Goal: Task Accomplishment & Management: Manage account settings

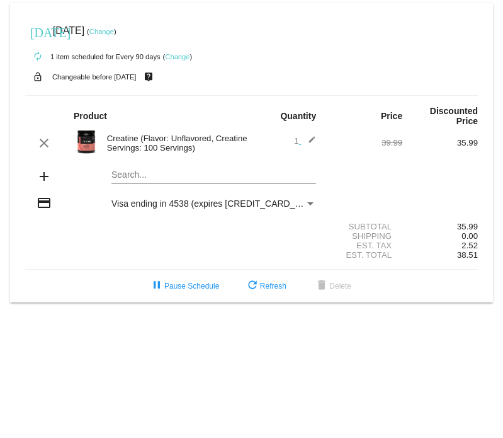
click at [44, 182] on mat-icon "add" at bounding box center [44, 176] width 15 height 15
click at [43, 177] on mat-icon "add" at bounding box center [44, 176] width 15 height 15
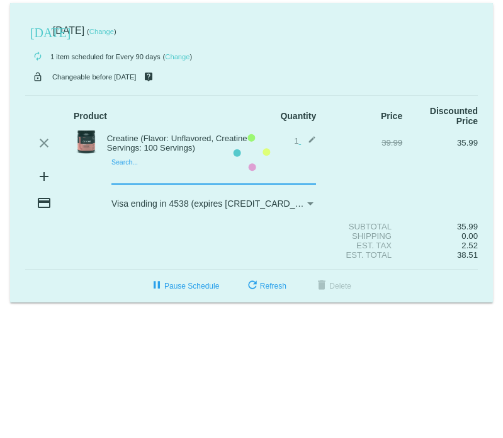
click at [135, 178] on mat-card "today Sep 28 2025 ( Change ) autorenew 1 item scheduled for Every 90 days ( Cha…" at bounding box center [251, 152] width 483 height 299
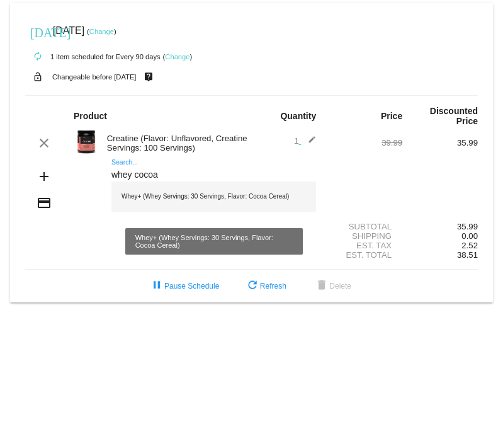
type input "whey cocoa"
click at [184, 198] on div "Whey+ (Whey Servings: 30 Servings, Flavor: Cocoa Cereal)" at bounding box center [213, 196] width 205 height 30
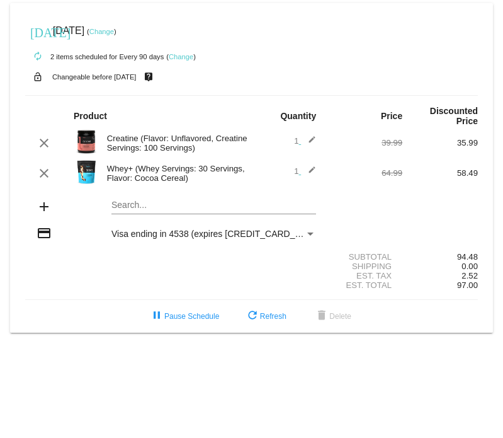
click at [114, 30] on link "Change" at bounding box center [101, 32] width 25 height 8
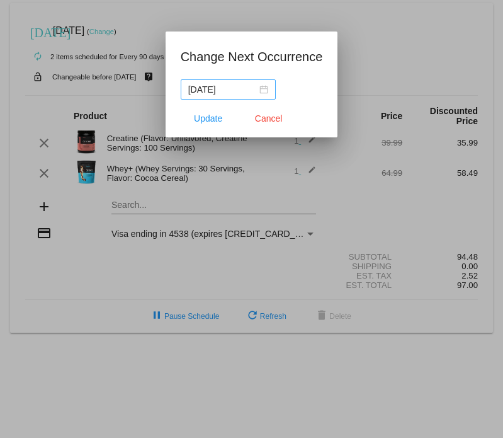
click at [263, 90] on div "2025-09-28" at bounding box center [228, 89] width 80 height 14
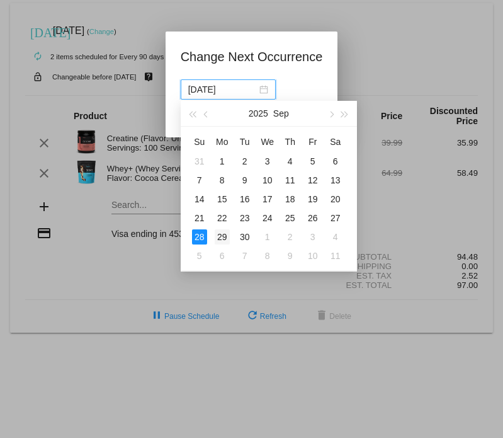
click at [225, 237] on div "29" at bounding box center [222, 236] width 15 height 15
type input "2025-09-29"
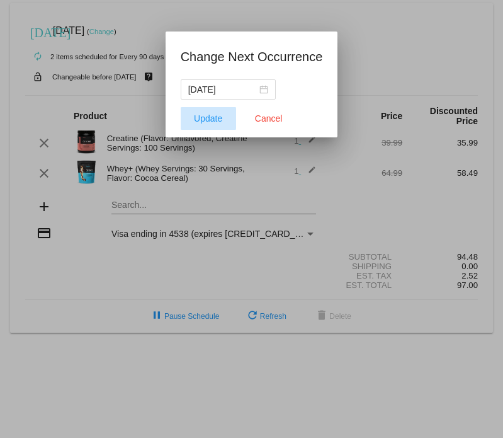
click at [205, 118] on span "Update" at bounding box center [208, 118] width 28 height 10
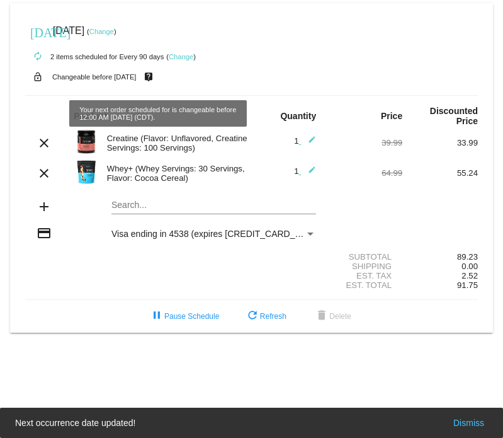
click at [114, 28] on link "Change" at bounding box center [101, 32] width 25 height 8
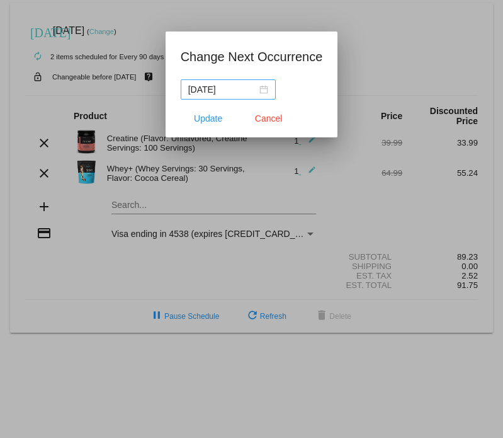
click at [269, 91] on nz-date-picker "2025-09-29" at bounding box center [228, 89] width 95 height 20
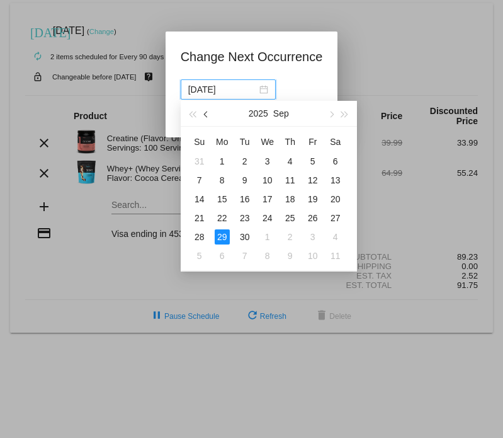
click at [204, 122] on button "button" at bounding box center [207, 113] width 14 height 25
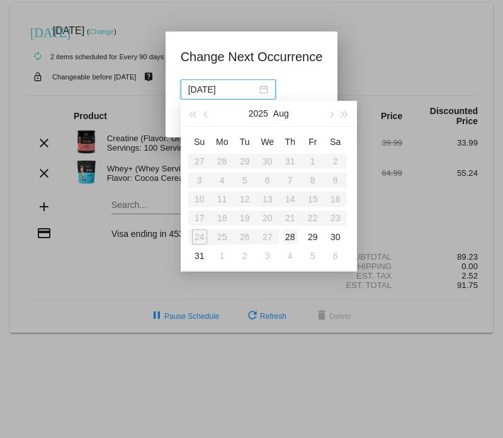
click at [293, 236] on div "28" at bounding box center [290, 236] width 15 height 15
type input "2025-08-28"
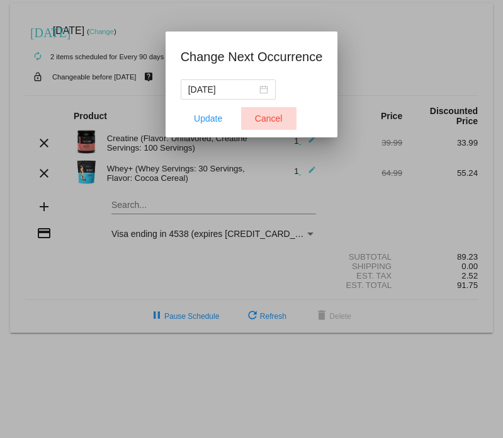
click at [281, 118] on span "Cancel" at bounding box center [269, 118] width 28 height 10
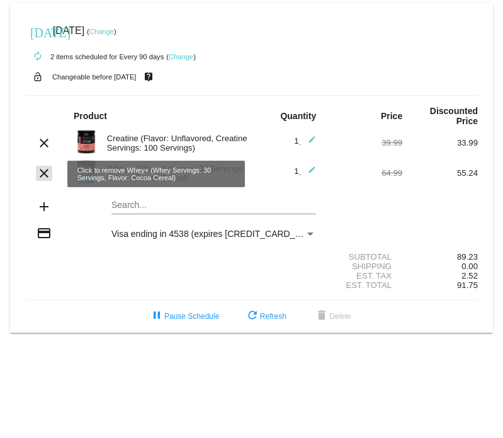
click at [40, 177] on mat-icon "clear" at bounding box center [44, 173] width 15 height 15
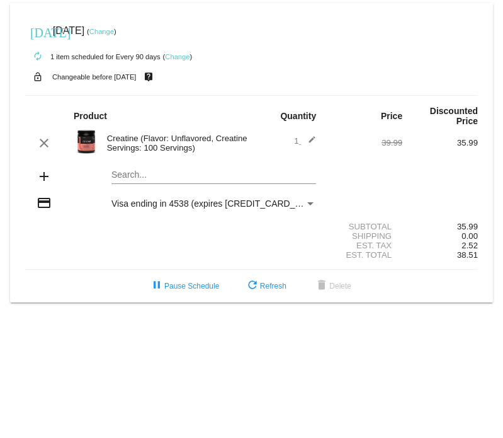
click at [114, 33] on link "Change" at bounding box center [101, 32] width 25 height 8
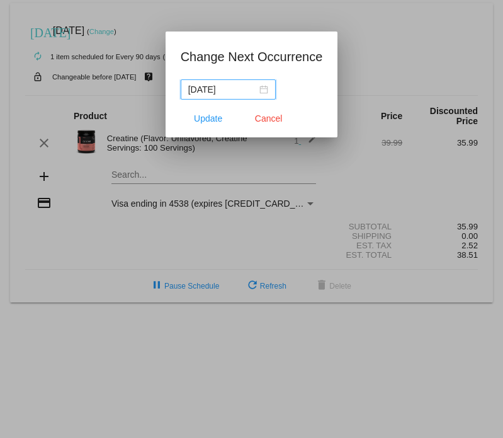
click at [212, 88] on input "2025-09-29" at bounding box center [222, 89] width 69 height 14
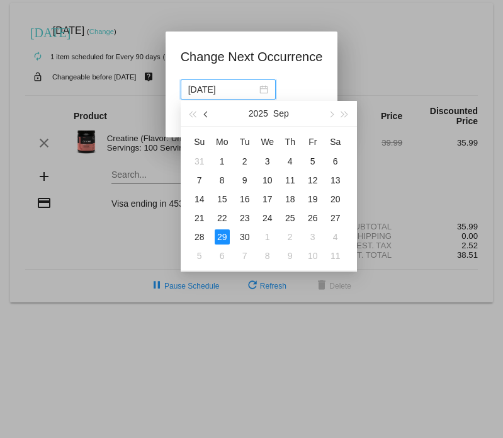
click at [204, 111] on button "button" at bounding box center [207, 113] width 14 height 25
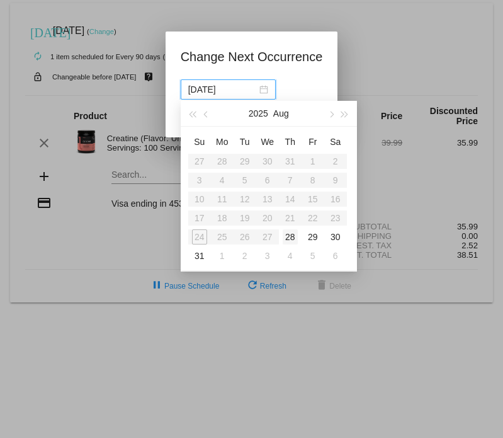
click at [294, 236] on div "28" at bounding box center [290, 236] width 15 height 15
type input "2025-08-28"
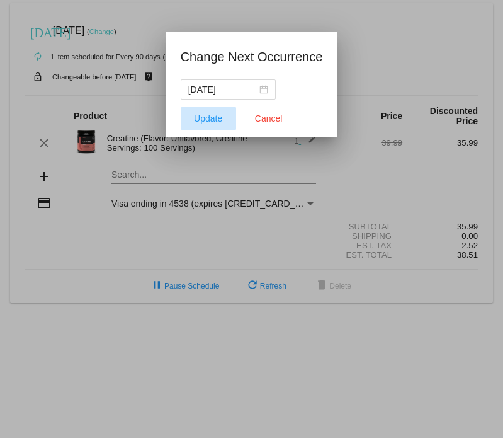
click at [214, 115] on span "Update" at bounding box center [208, 118] width 28 height 10
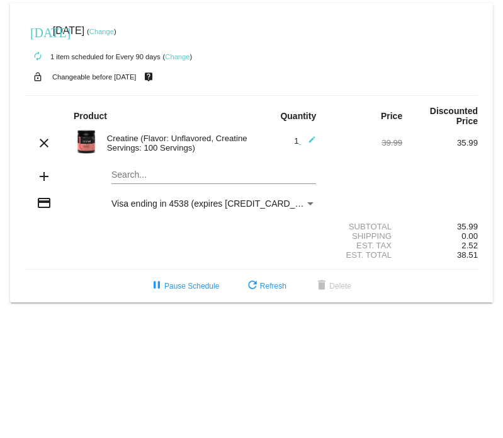
click at [114, 28] on link "Change" at bounding box center [101, 32] width 25 height 8
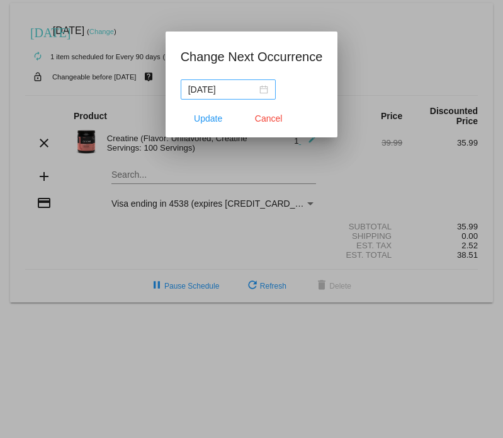
click at [262, 89] on div "2025-08-28" at bounding box center [228, 89] width 80 height 14
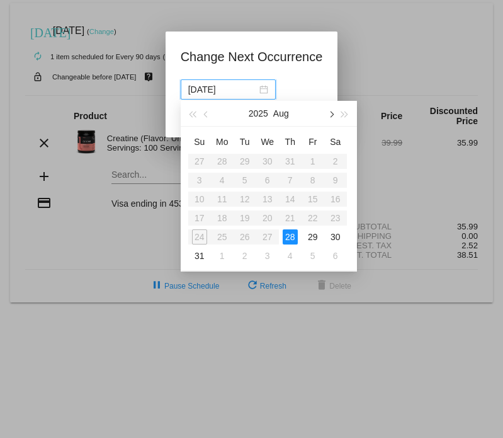
click at [331, 111] on span "button" at bounding box center [330, 114] width 6 height 6
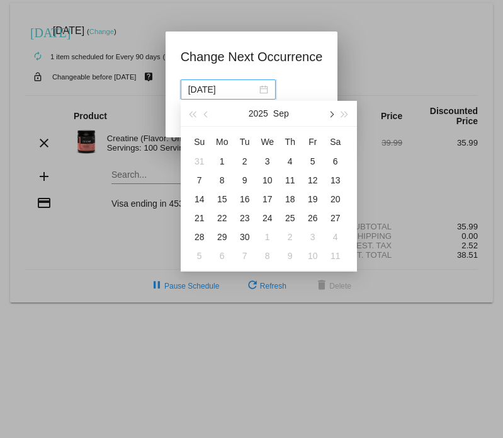
click at [331, 111] on span "button" at bounding box center [330, 114] width 6 height 6
click at [207, 116] on span "button" at bounding box center [206, 114] width 6 height 6
click at [332, 113] on span "button" at bounding box center [330, 114] width 6 height 6
click at [263, 191] on div "15" at bounding box center [267, 198] width 15 height 15
type input "2025-10-15"
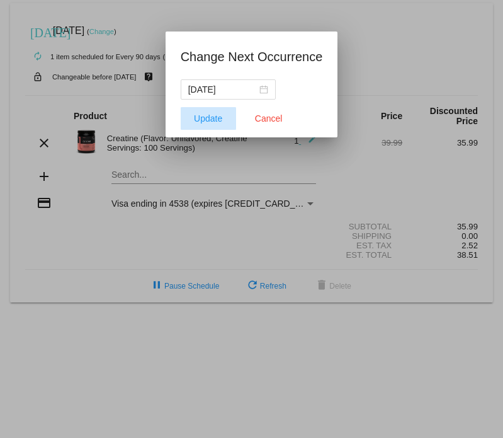
click at [212, 119] on span "Update" at bounding box center [208, 118] width 28 height 10
